Goal: Transaction & Acquisition: Purchase product/service

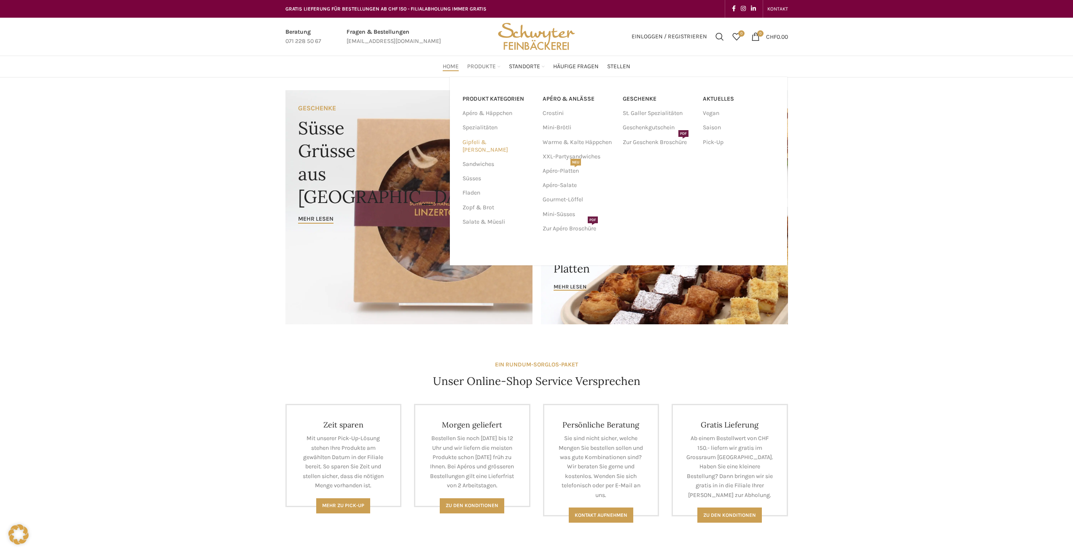
click at [489, 144] on link "Gipfeli & [PERSON_NAME]" at bounding box center [497, 146] width 70 height 22
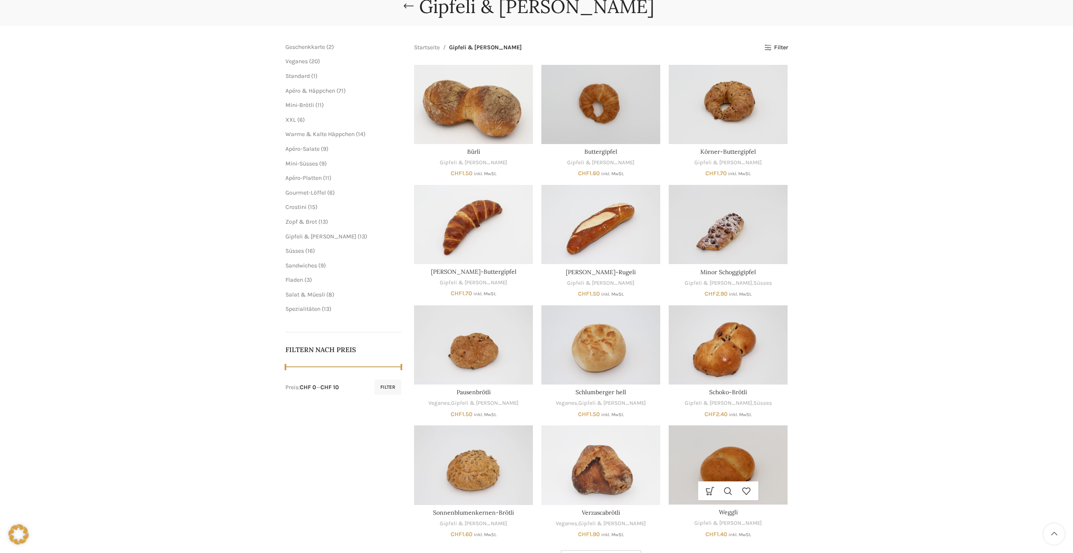
scroll to position [70, 0]
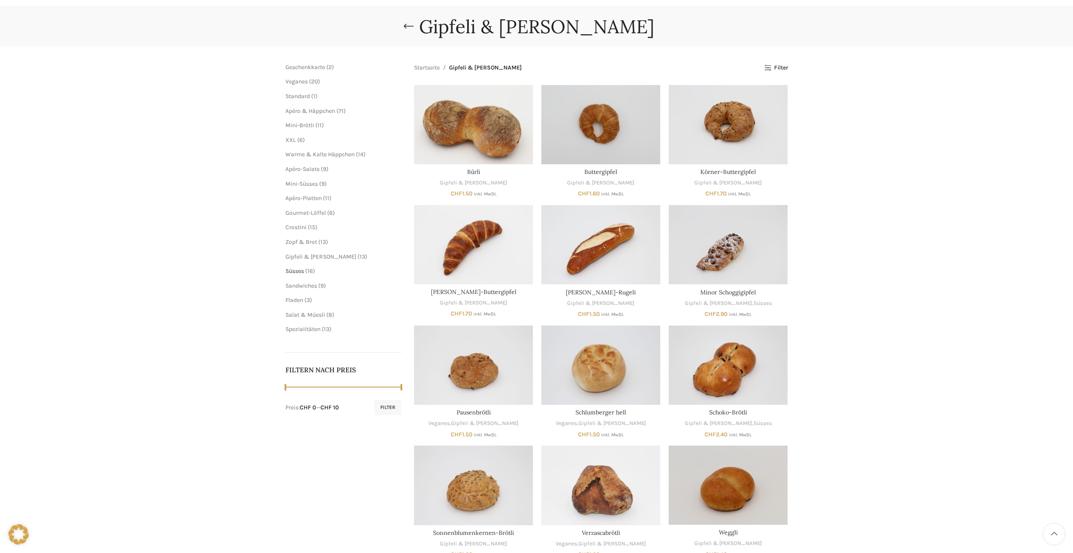
click at [298, 271] on span "Süsses" at bounding box center [294, 271] width 19 height 7
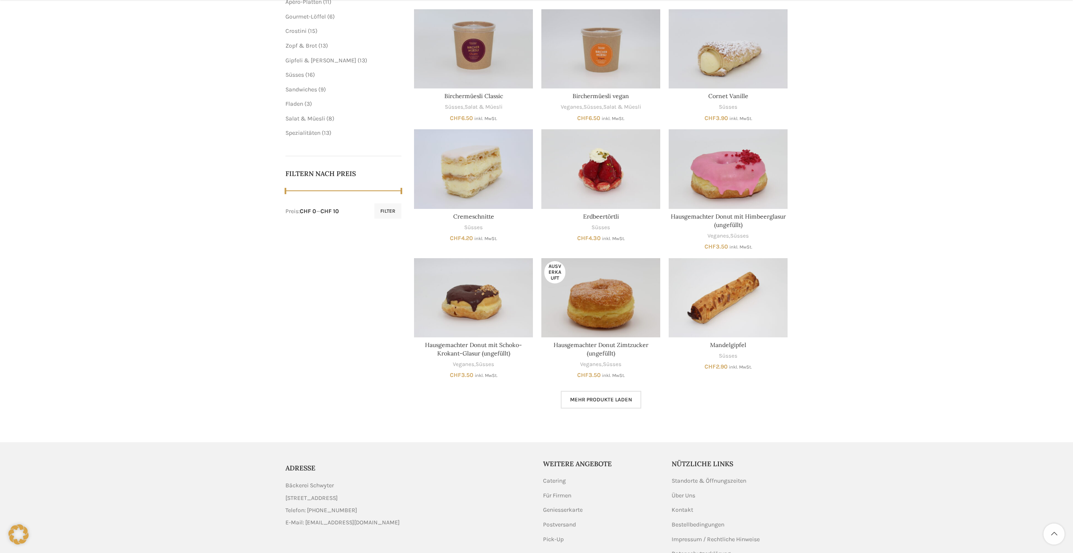
scroll to position [281, 0]
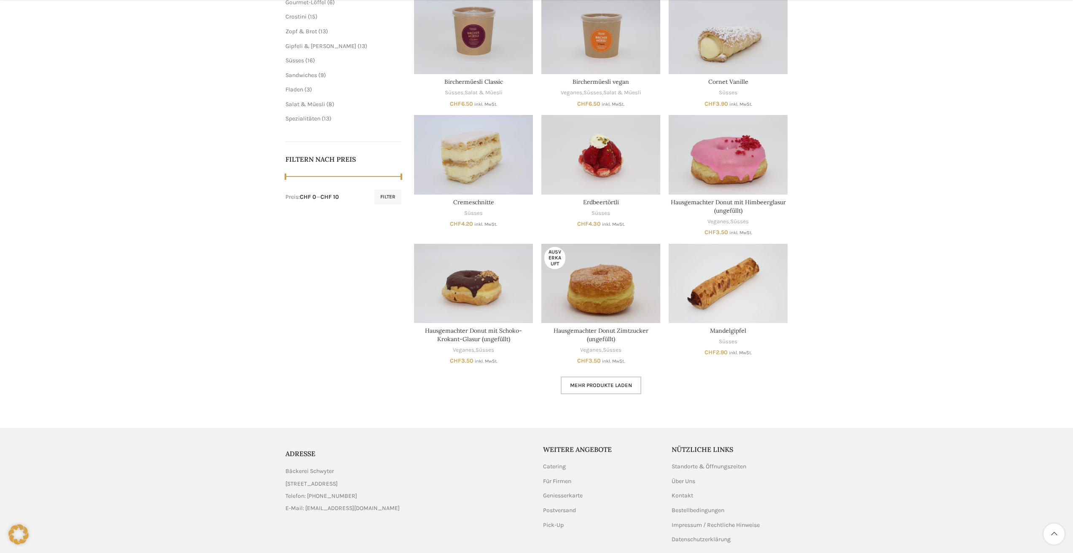
click at [626, 385] on span "Mehr Produkte laden" at bounding box center [601, 385] width 62 height 7
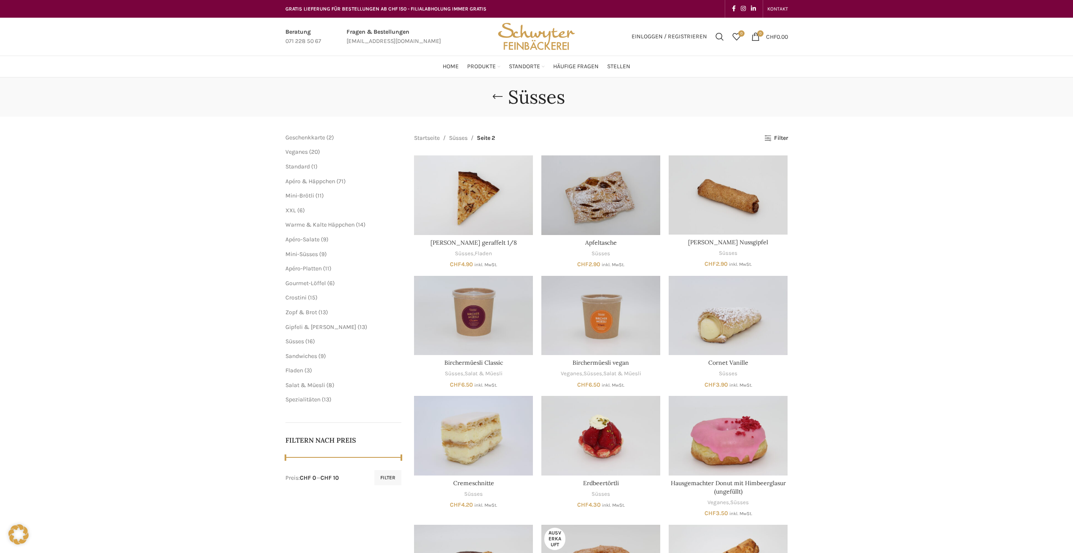
click at [792, 138] on main "Schliessen Geschenkkarte 2 2 Produkte Veganes 20 20 Produkte Standard 1 1 Produ…" at bounding box center [536, 510] width 515 height 786
click at [786, 136] on link "Filter" at bounding box center [775, 138] width 23 height 7
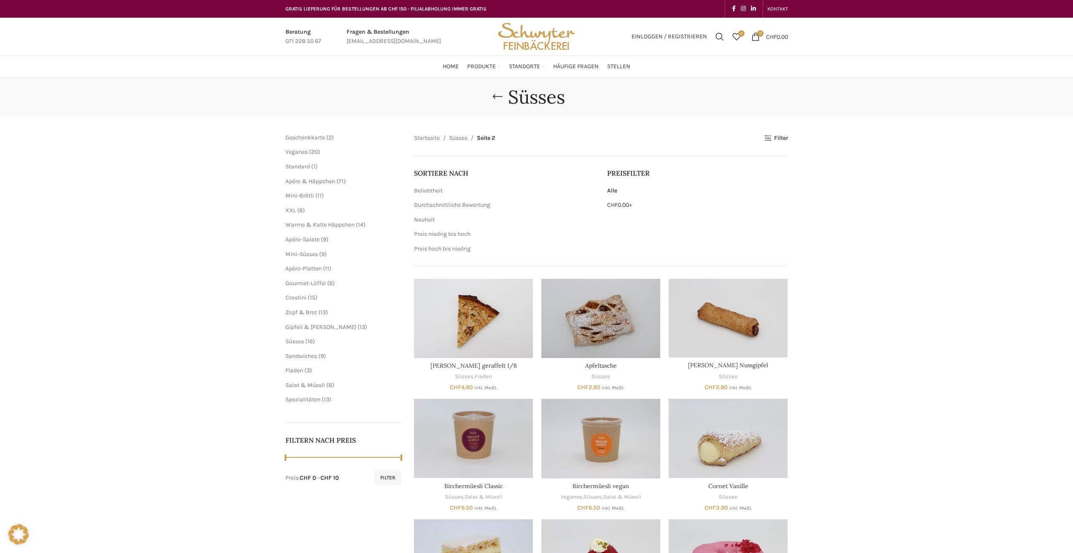
click at [623, 205] on span "CHF 0.00" at bounding box center [618, 204] width 22 height 7
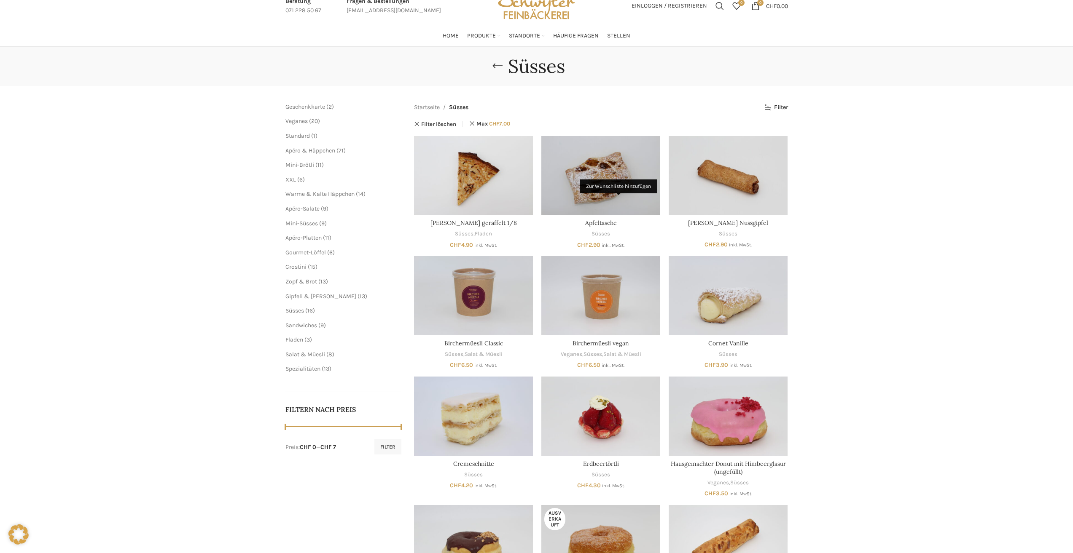
scroll to position [35, 0]
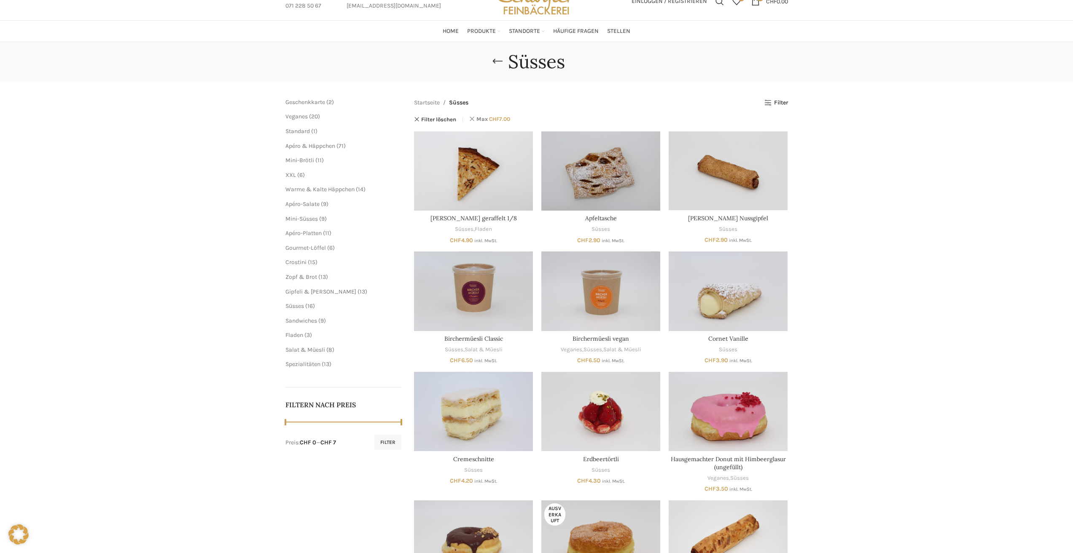
click at [474, 120] on link "Max CHF 7.00" at bounding box center [489, 119] width 41 height 11
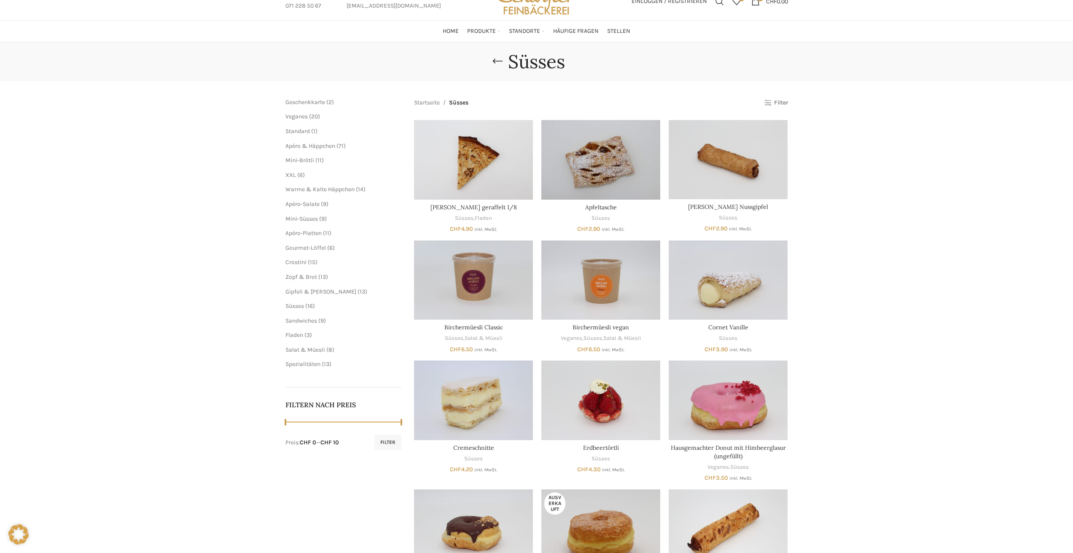
click at [779, 102] on link "Filter" at bounding box center [775, 102] width 23 height 7
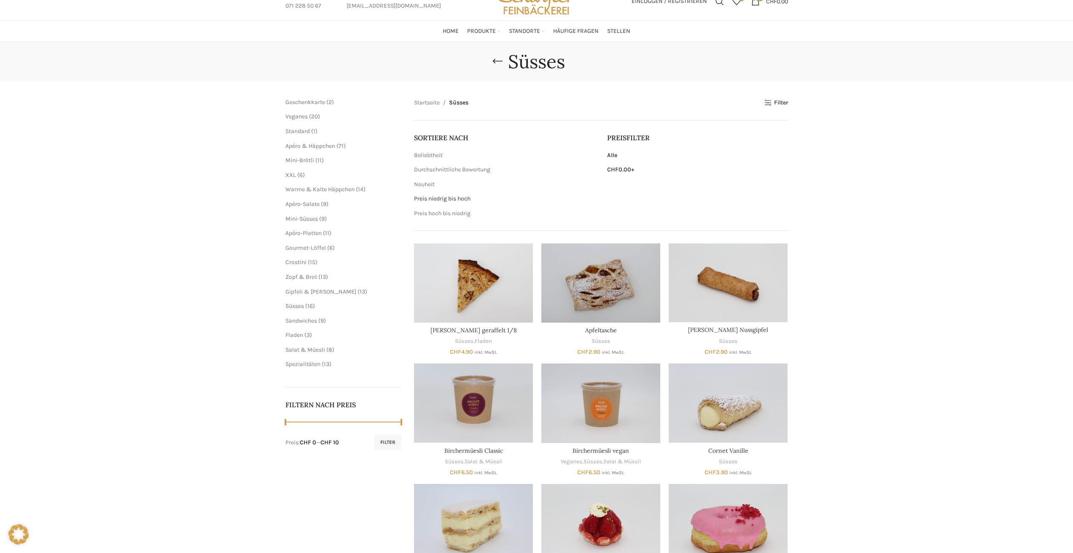
click at [435, 199] on link "Preis niedrig bis hoch" at bounding box center [442, 198] width 56 height 7
